Goal: Transaction & Acquisition: Purchase product/service

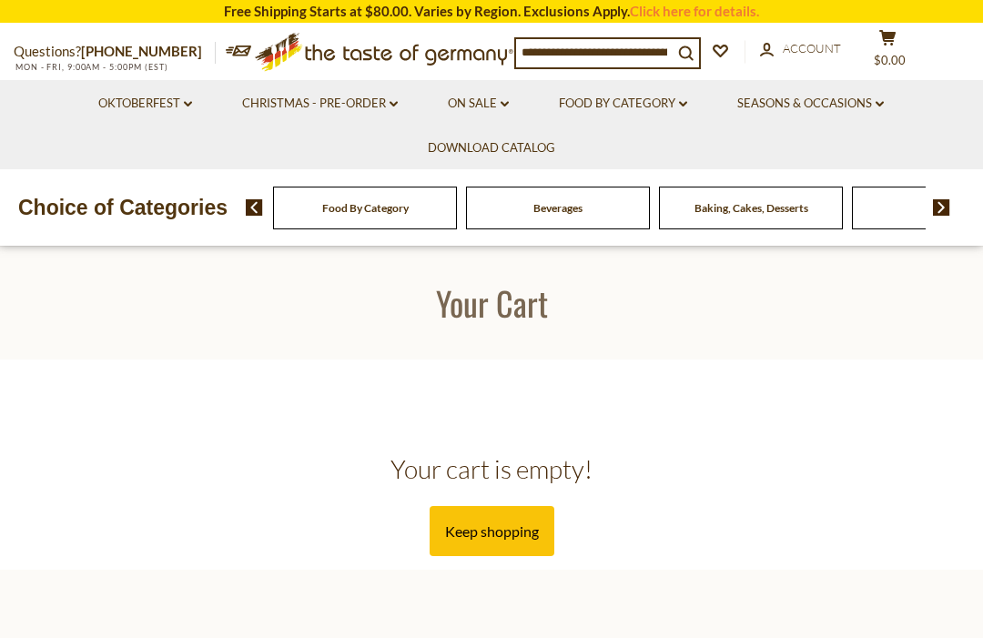
click at [457, 204] on div "Baking, Cakes, Desserts" at bounding box center [365, 208] width 184 height 43
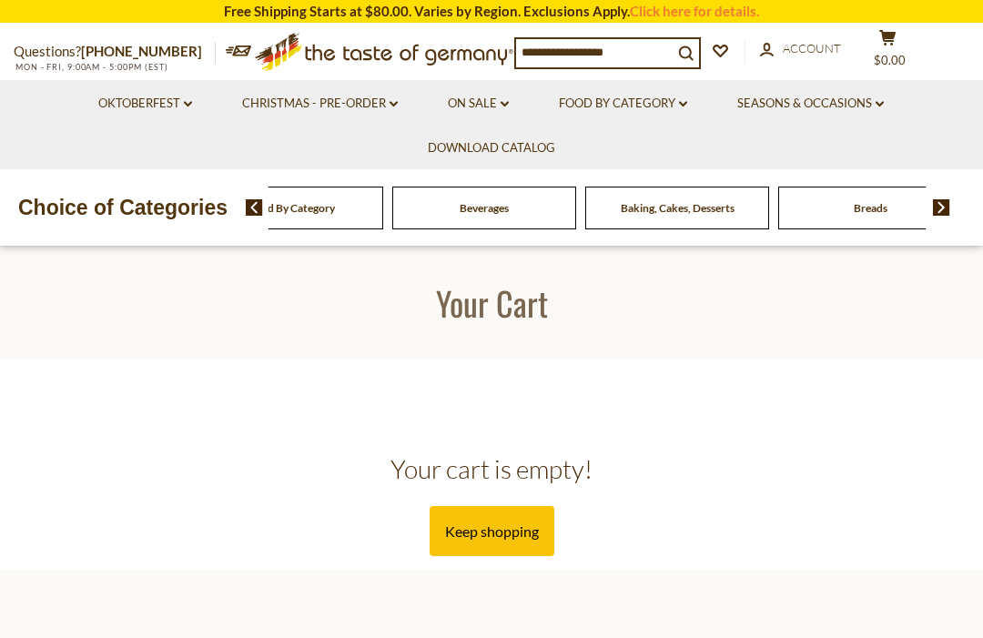
click at [621, 201] on span "Baking, Cakes, Desserts" at bounding box center [678, 208] width 114 height 14
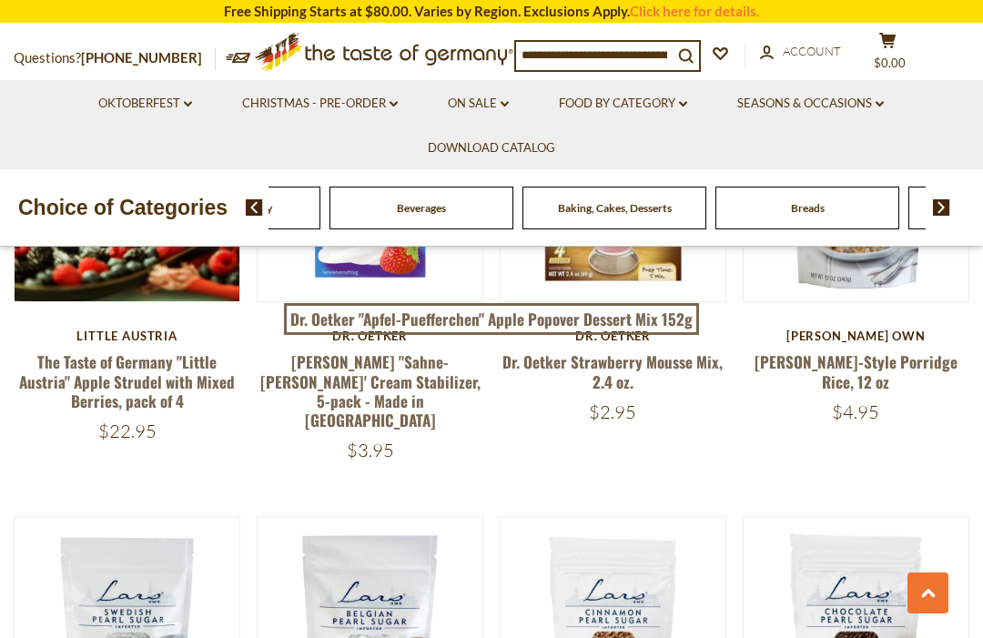
scroll to position [2283, 0]
click at [638, 58] on input at bounding box center [594, 54] width 157 height 25
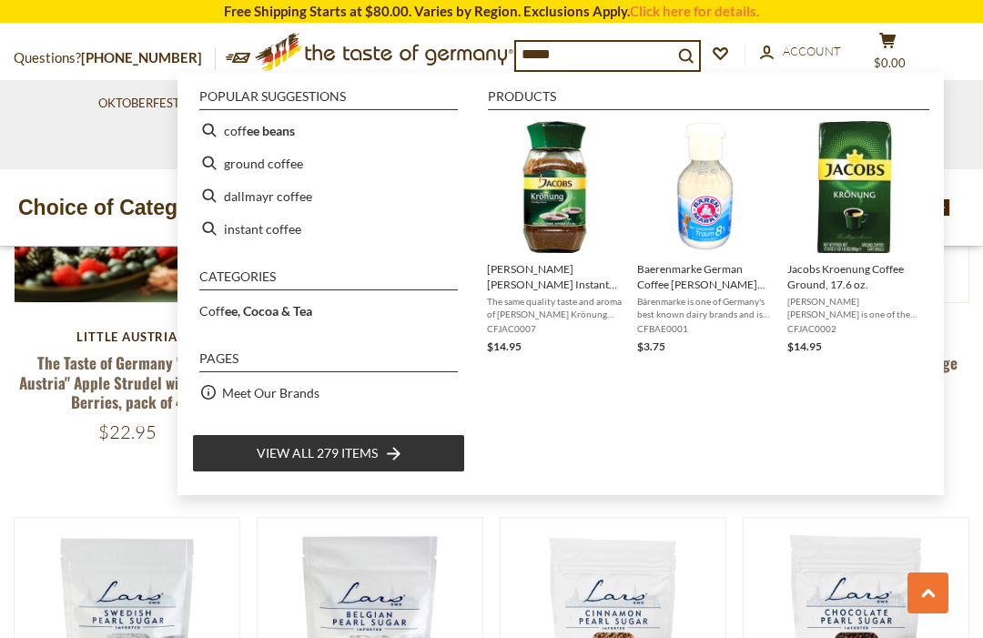
type input "******"
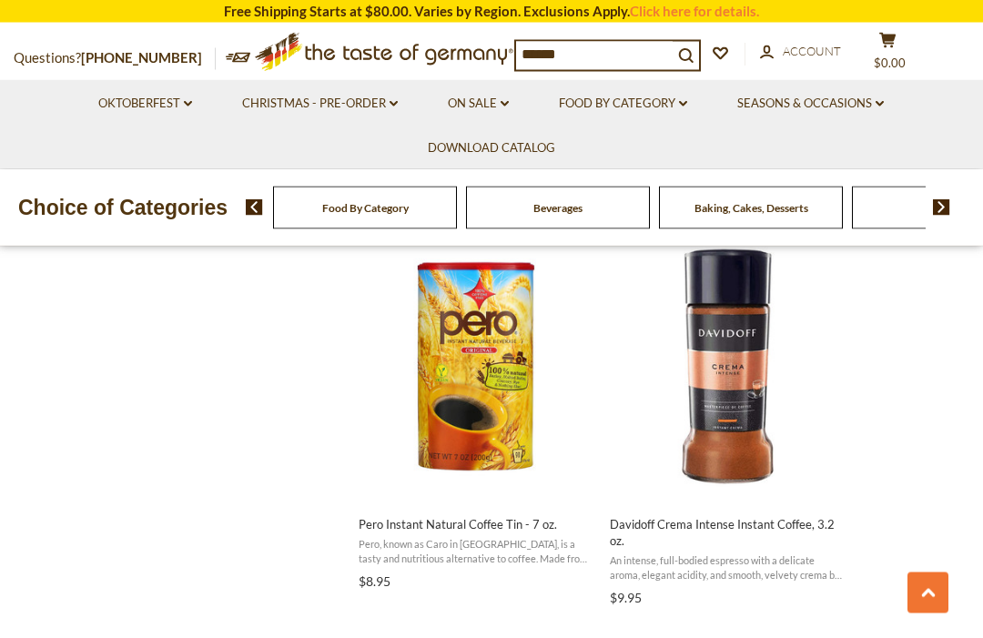
scroll to position [1549, 0]
click at [478, 540] on span "Pero, known as Caro in Germany, is a tasty and nutritious alternative to coffee…" at bounding box center [477, 551] width 236 height 28
